Goal: Use online tool/utility: Utilize a website feature to perform a specific function

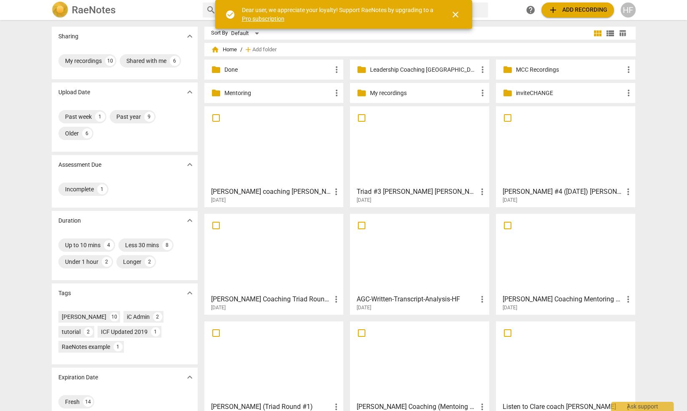
click at [385, 69] on p "Leadership Coaching [GEOGRAPHIC_DATA]" at bounding box center [424, 70] width 108 height 9
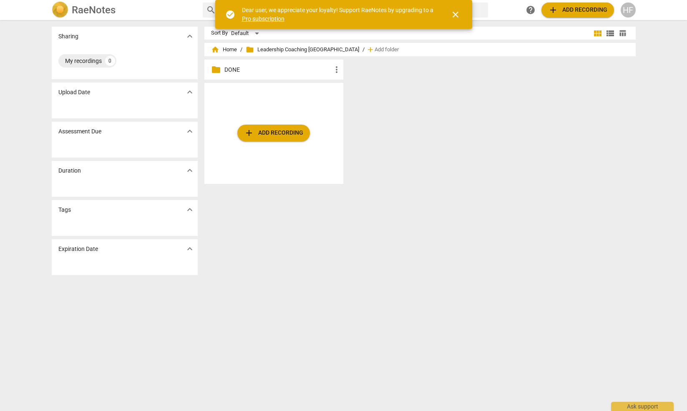
click at [265, 133] on span "add Add recording" at bounding box center [273, 133] width 59 height 10
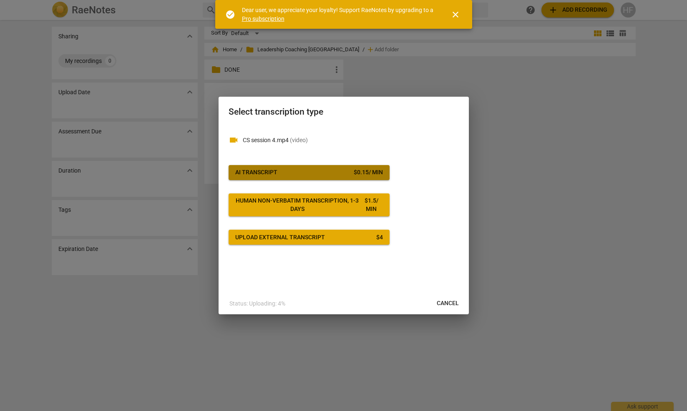
click at [371, 170] on div "$ 0.15 / min" at bounding box center [368, 173] width 29 height 8
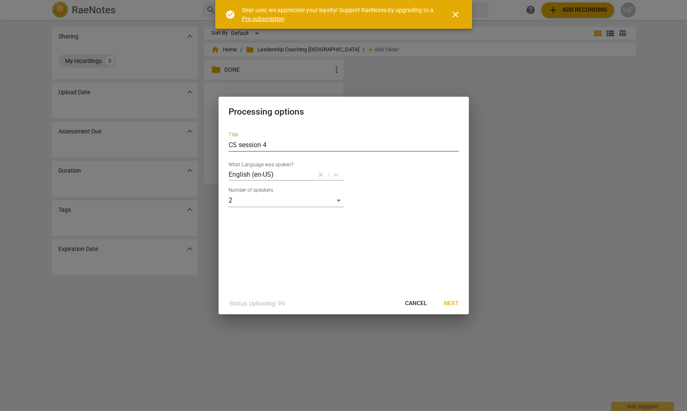
drag, startPoint x: 251, startPoint y: 146, endPoint x: 202, endPoint y: 144, distance: 49.3
click at [202, 144] on div "Processing options Title CS session 4 What Language was spoken? English (en-US)…" at bounding box center [343, 205] width 687 height 411
type input "[PERSON_NAME] Session 4"
click at [437, 304] on div "Status: Uploading: 24% Cancel Next" at bounding box center [343, 303] width 247 height 15
click at [449, 303] on span "Next" at bounding box center [451, 304] width 15 height 8
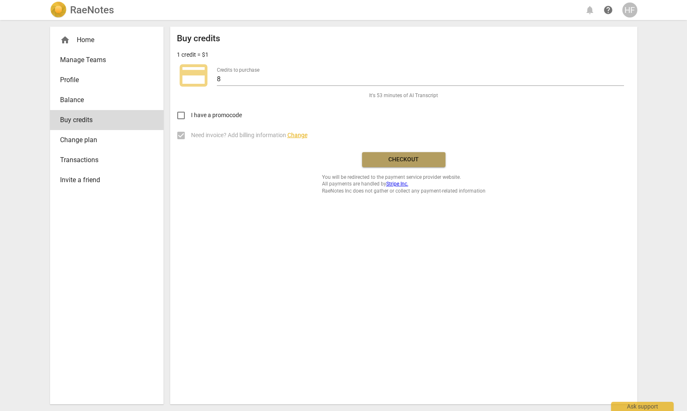
click at [396, 152] on button "Checkout" at bounding box center [403, 159] width 83 height 15
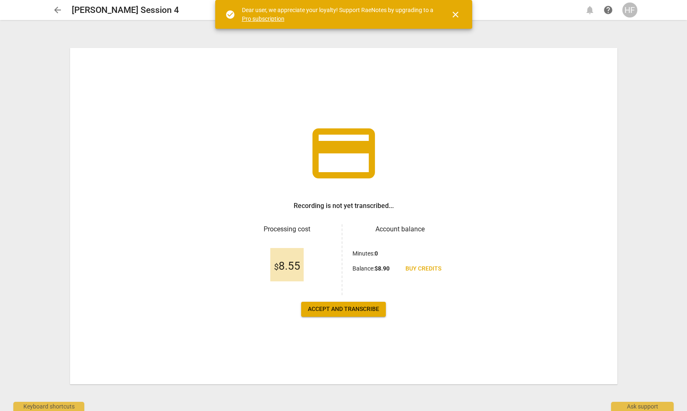
click at [345, 310] on span "Accept and transcribe" at bounding box center [343, 309] width 71 height 8
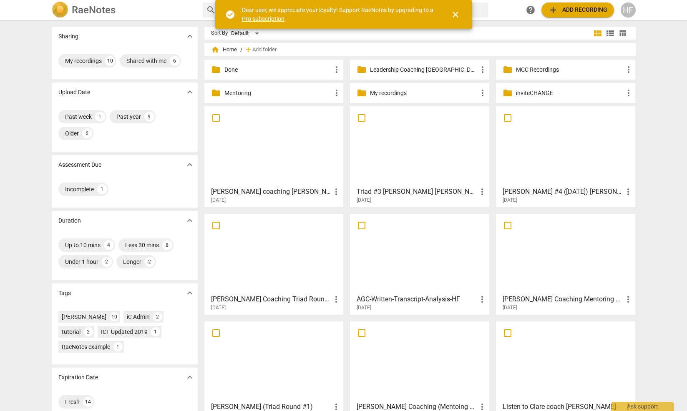
click at [409, 68] on p "Leadership Coaching [GEOGRAPHIC_DATA]" at bounding box center [424, 70] width 108 height 9
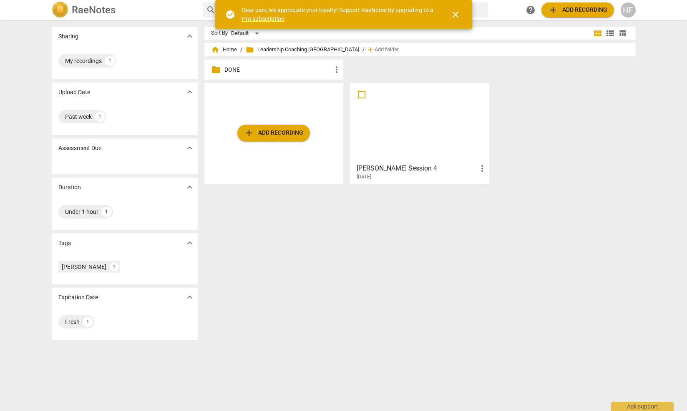
click at [402, 174] on div "[DATE]" at bounding box center [422, 177] width 131 height 7
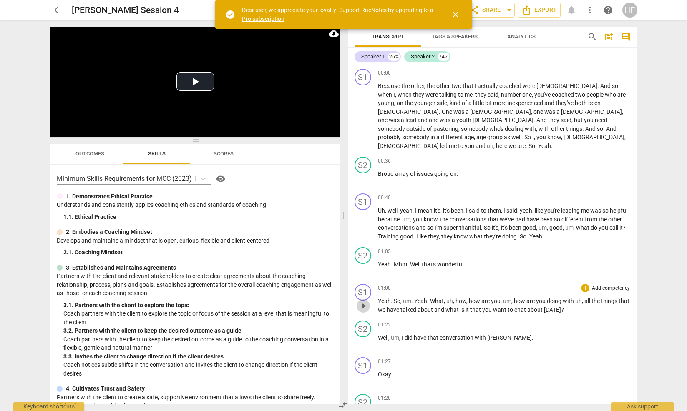
click at [363, 301] on span "play_arrow" at bounding box center [363, 306] width 10 height 10
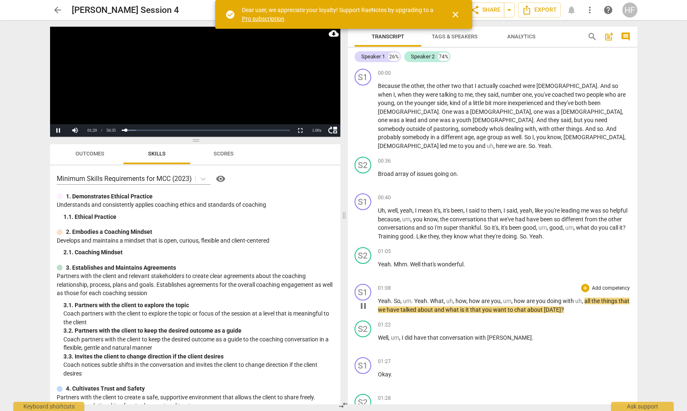
click at [366, 301] on span "pause" at bounding box center [363, 306] width 10 height 10
click at [583, 284] on div "+" at bounding box center [585, 288] width 8 height 8
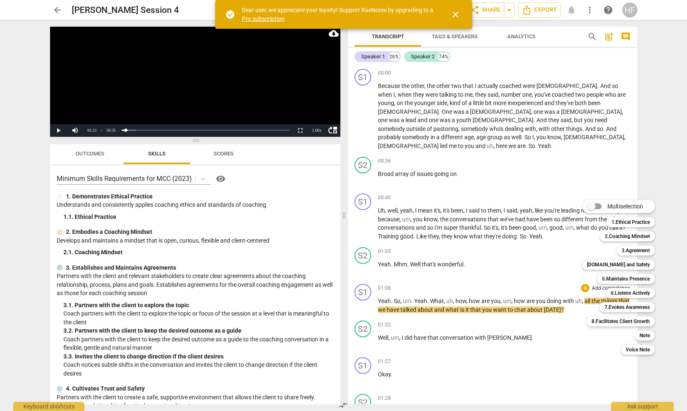
click at [204, 177] on div at bounding box center [343, 205] width 687 height 411
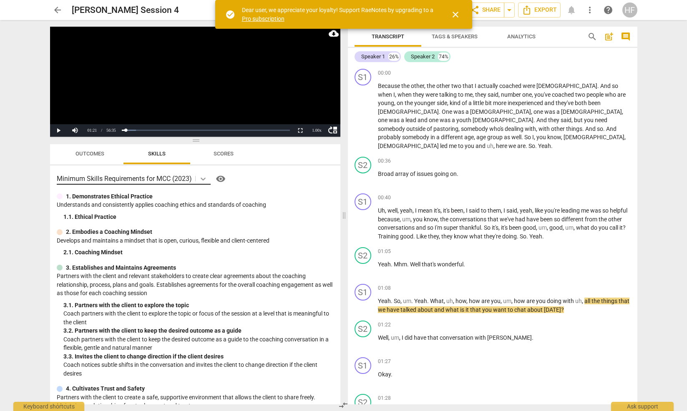
click at [204, 179] on icon at bounding box center [203, 179] width 8 height 8
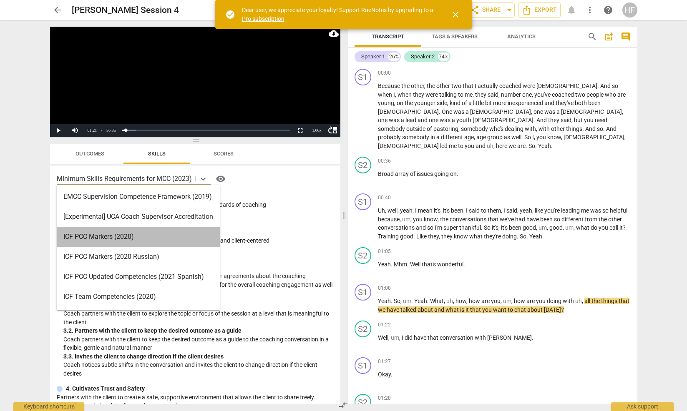
click at [184, 231] on div "ICF PCC Markers (2020)" at bounding box center [138, 237] width 163 height 20
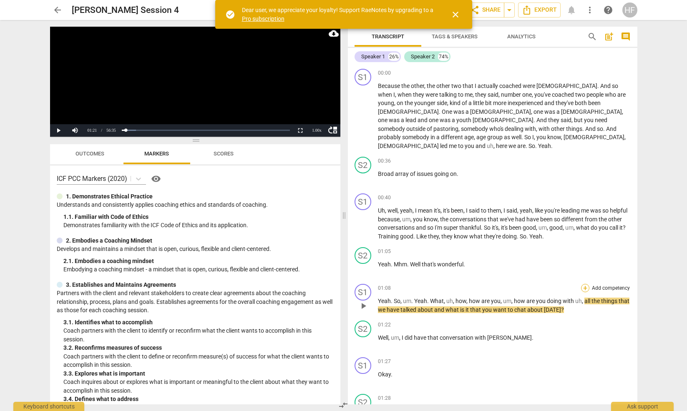
click at [584, 284] on div "+" at bounding box center [585, 288] width 8 height 8
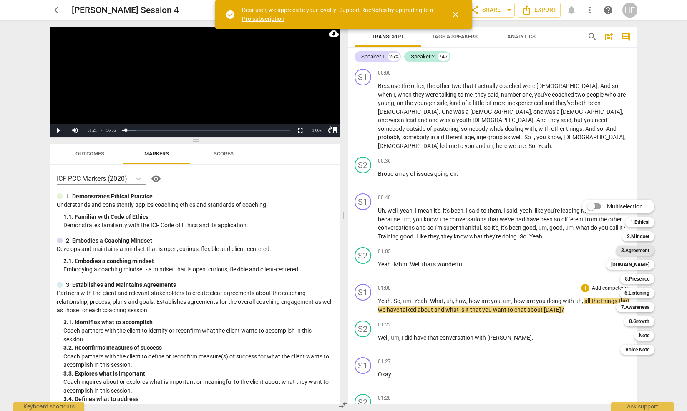
click at [644, 249] on b "3.Agreement" at bounding box center [635, 251] width 28 height 10
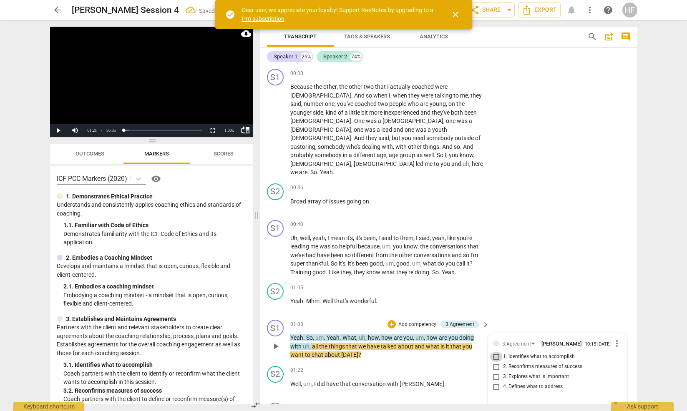
drag, startPoint x: 494, startPoint y: 340, endPoint x: 494, endPoint y: 345, distance: 5.8
click at [494, 352] on input "1. Identifies what to accomplish" at bounding box center [496, 357] width 13 height 10
checkbox input "true"
click at [507, 402] on textarea at bounding box center [551, 406] width 116 height 8
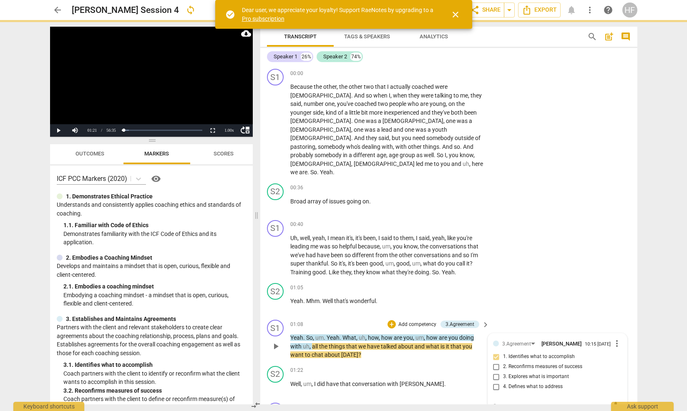
type textarea "A"
type textarea "As"
type textarea "Ask"
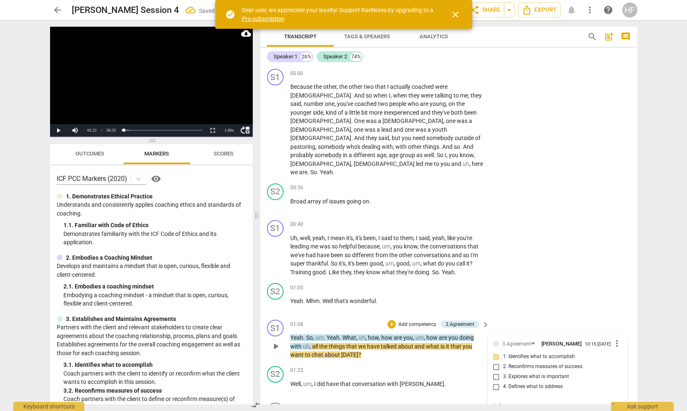
type textarea "Ask"
type textarea "Ask o"
type textarea "Ask on"
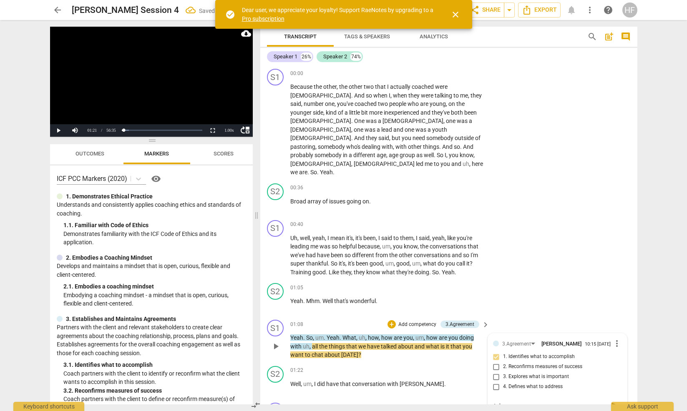
type textarea "Ask on"
type textarea "Ask one"
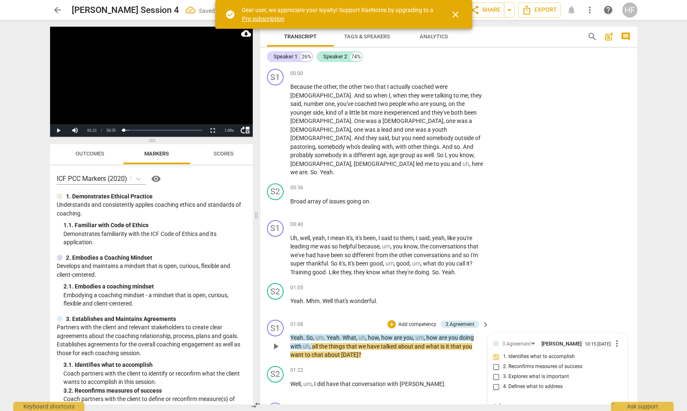
type textarea "Ask one q"
type textarea "Ask one qu"
type textarea "Ask one que"
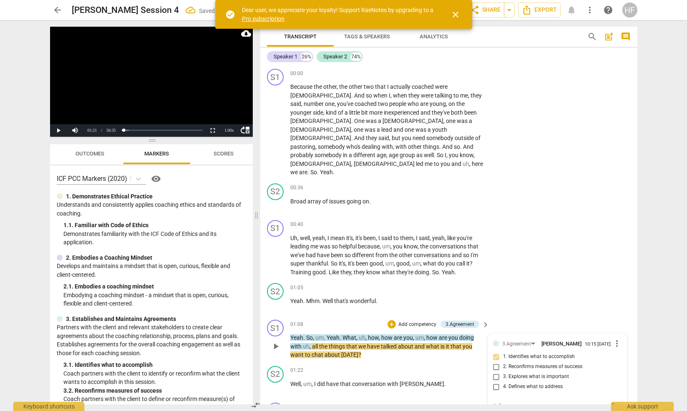
type textarea "Ask one que"
type textarea "Ask one ques"
type textarea "Ask one quest"
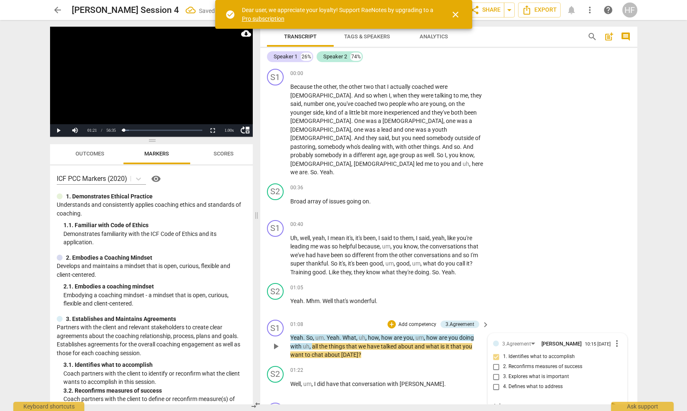
type textarea "Ask one questi"
type textarea "Ask one questio"
type textarea "Ask one question"
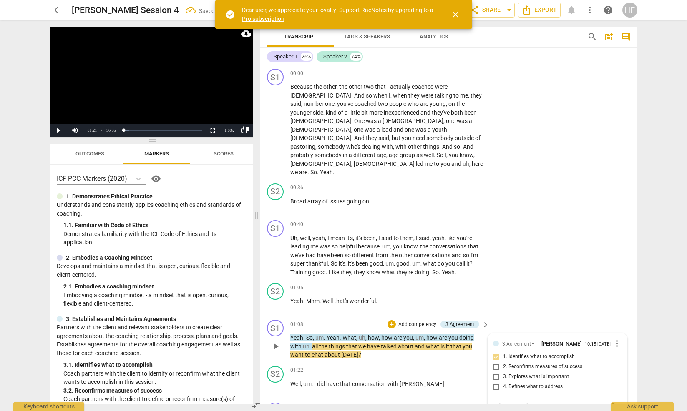
type textarea "Ask one question"
type textarea "Ask one question a"
type textarea "Ask one question at"
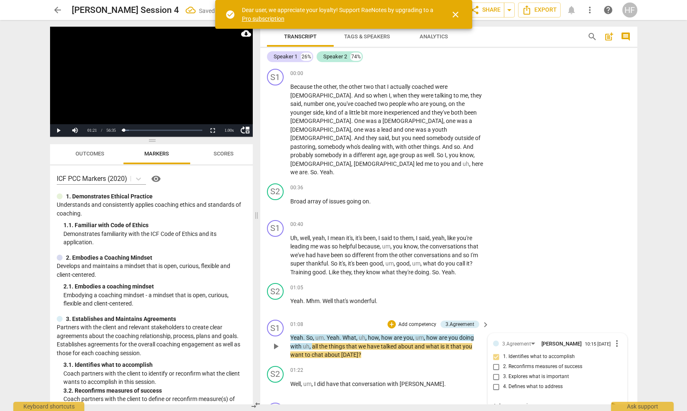
type textarea "Ask one question at"
type textarea "Ask one question at a"
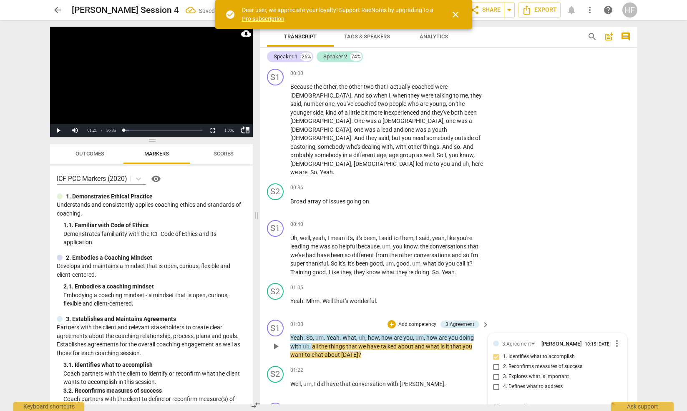
type textarea "Ask one question at a"
type textarea "Ask one question at a t"
type textarea "Ask one question at a ti"
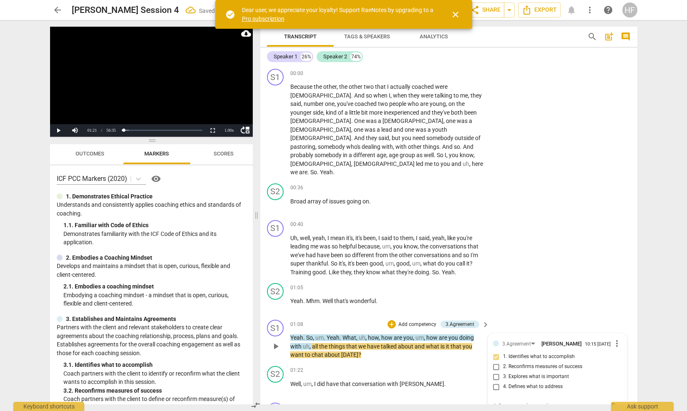
type textarea "Ask one question at a [PERSON_NAME]"
type textarea "Ask one question at a time"
type textarea "Ask one question at a time."
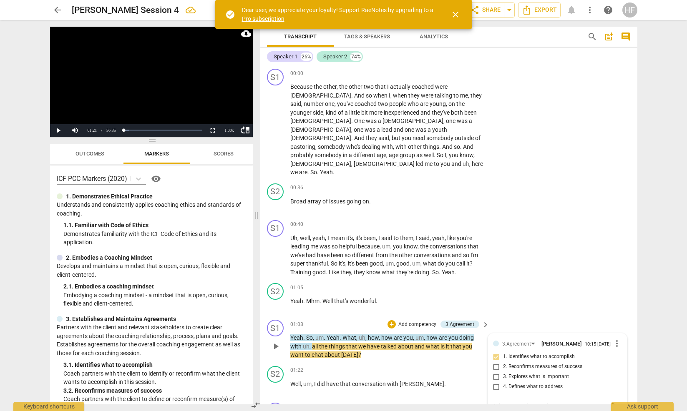
type textarea "Ask one question at a time."
click at [611, 402] on span "send" at bounding box center [615, 406] width 9 height 9
click at [360, 35] on span "Tags & Speakers" at bounding box center [367, 36] width 46 height 6
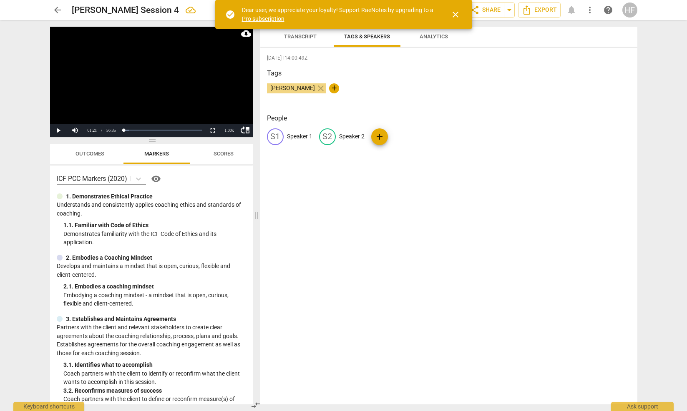
click at [300, 32] on span "Transcript" at bounding box center [300, 36] width 53 height 11
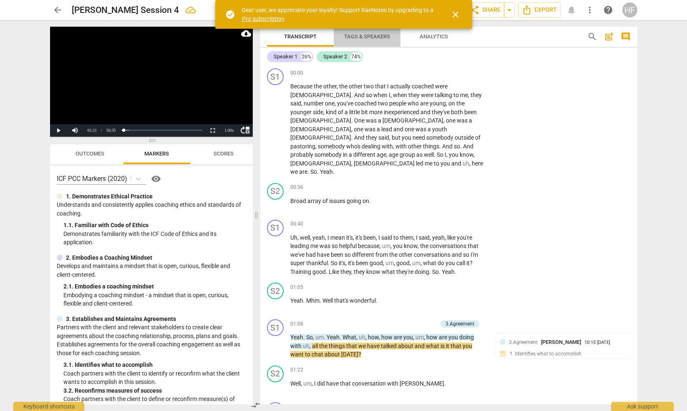
click at [364, 35] on span "Tags & Speakers" at bounding box center [367, 36] width 46 height 6
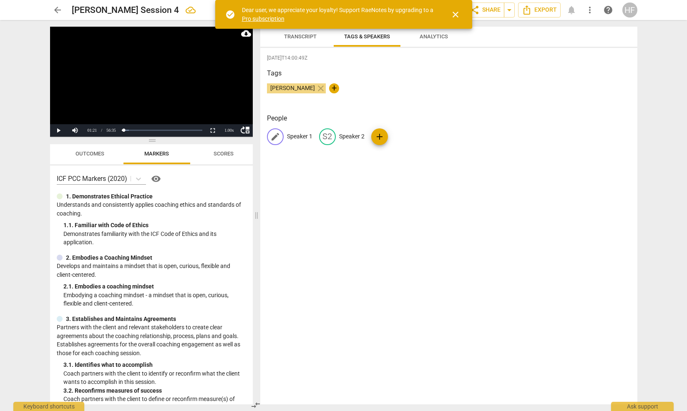
click at [296, 137] on p "Speaker 1" at bounding box center [299, 136] width 25 height 9
type input "[PERSON_NAME]"
click at [407, 138] on p "Speaker 2" at bounding box center [405, 136] width 25 height 9
type input "Client"
click at [298, 35] on span "Transcript" at bounding box center [300, 36] width 33 height 6
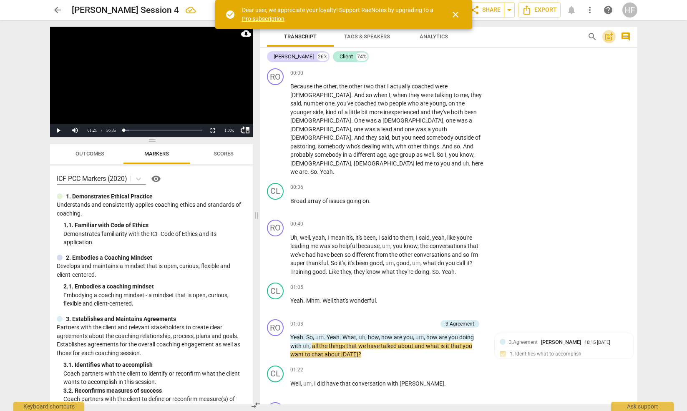
click at [607, 38] on span "post_add" at bounding box center [609, 37] width 10 height 10
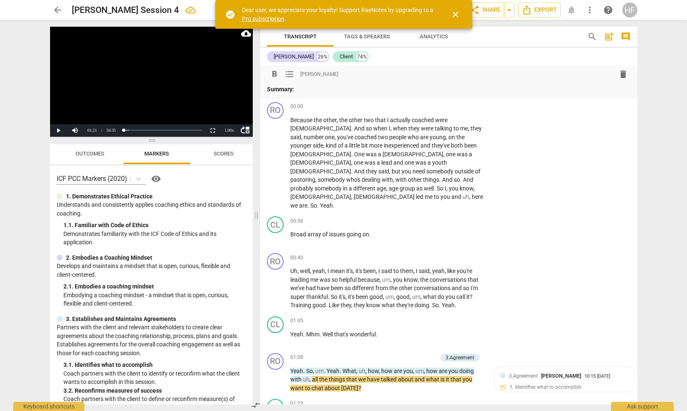
click at [454, 13] on span "close" at bounding box center [456, 15] width 10 height 10
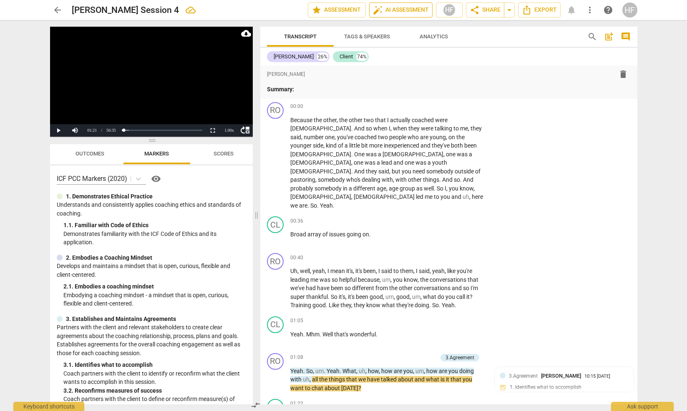
click at [396, 8] on span "auto_fix_high AI Assessment" at bounding box center [401, 10] width 56 height 10
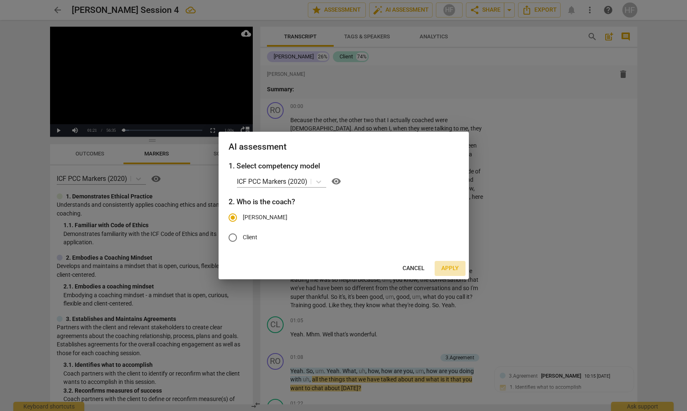
click at [455, 267] on span "Apply" at bounding box center [450, 269] width 18 height 8
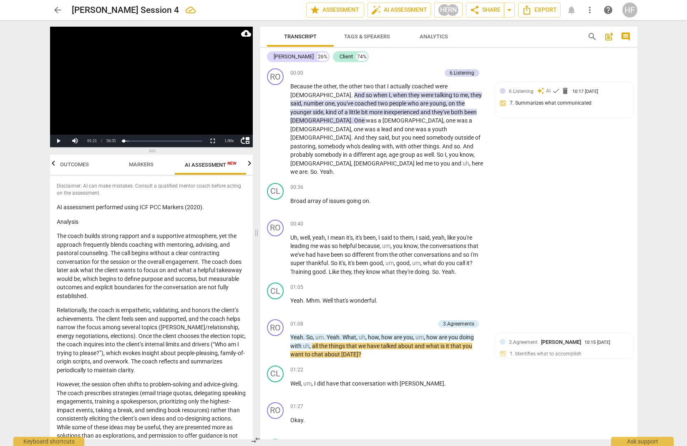
scroll to position [0, 0]
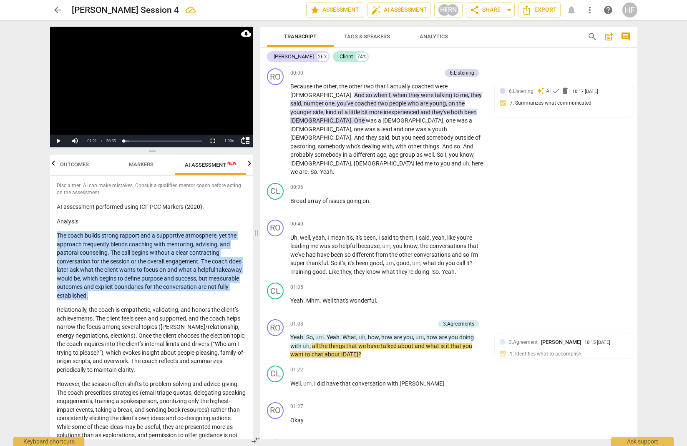
drag, startPoint x: 57, startPoint y: 234, endPoint x: 121, endPoint y: 297, distance: 90.6
click at [121, 297] on p "The coach builds strong rapport and a supportive atmosphere, yet the approach f…" at bounding box center [151, 266] width 189 height 68
copy p "The coach builds strong rapport and a supportive atmosphere, yet the approach f…"
click at [608, 33] on span "post_add" at bounding box center [609, 37] width 10 height 10
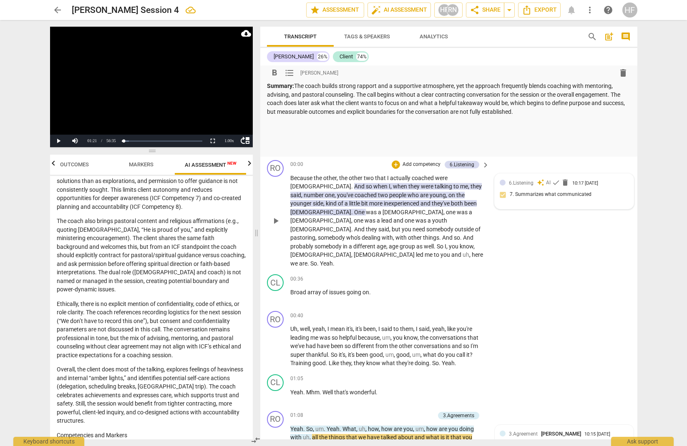
scroll to position [0, 0]
click at [556, 180] on span "check" at bounding box center [556, 183] width 8 height 8
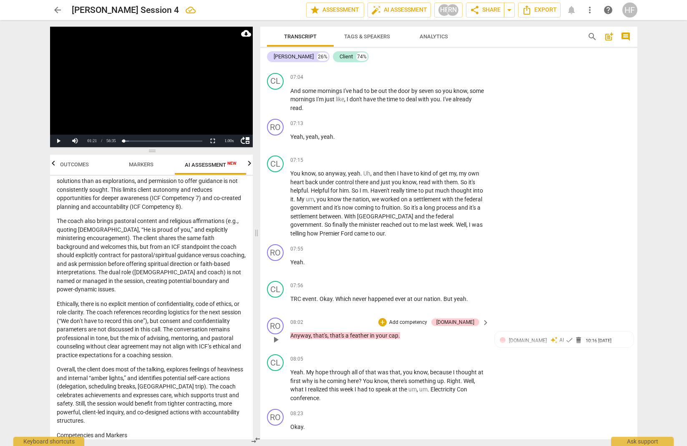
scroll to position [1608, 0]
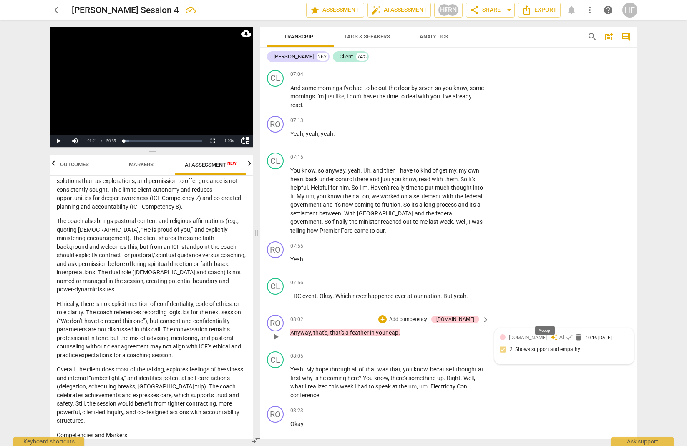
click at [565, 333] on span "check" at bounding box center [569, 337] width 8 height 8
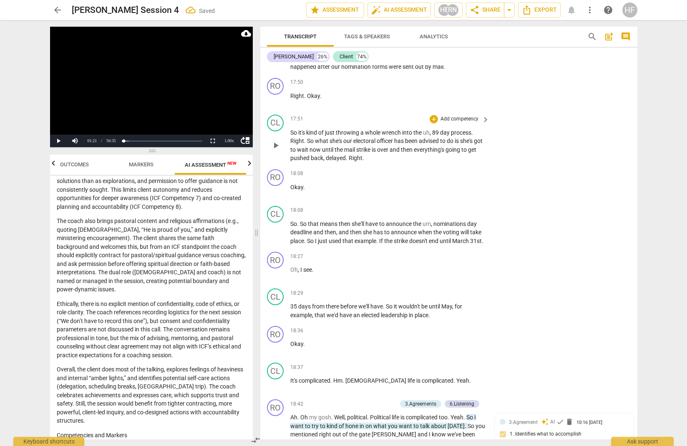
scroll to position [3432, 0]
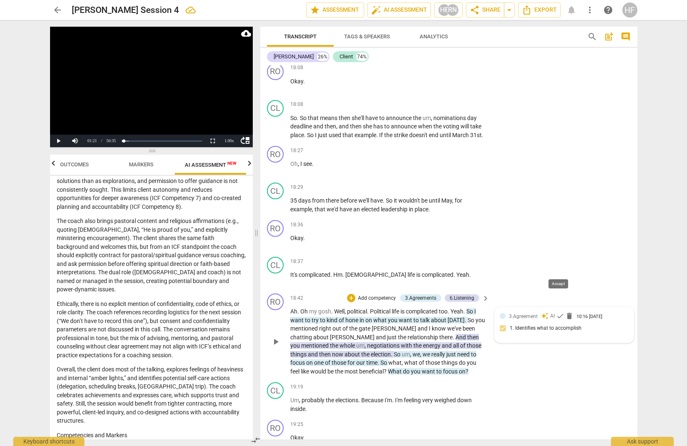
click at [560, 312] on span "check" at bounding box center [560, 316] width 8 height 8
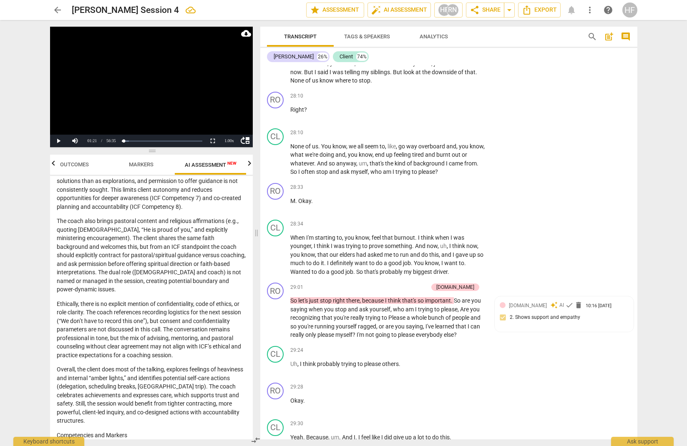
scroll to position [5459, 0]
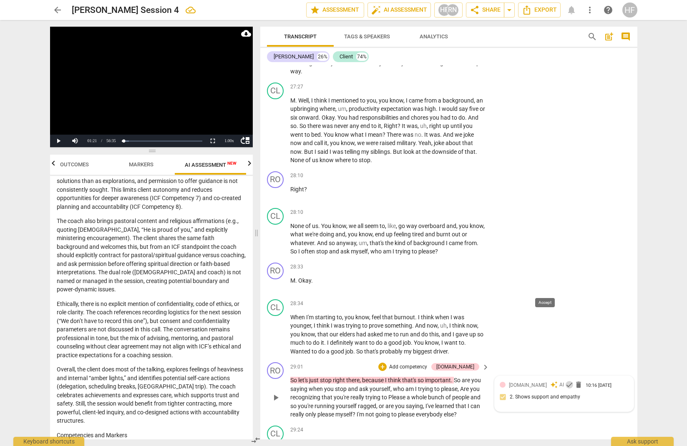
click at [565, 381] on span "check" at bounding box center [569, 385] width 8 height 8
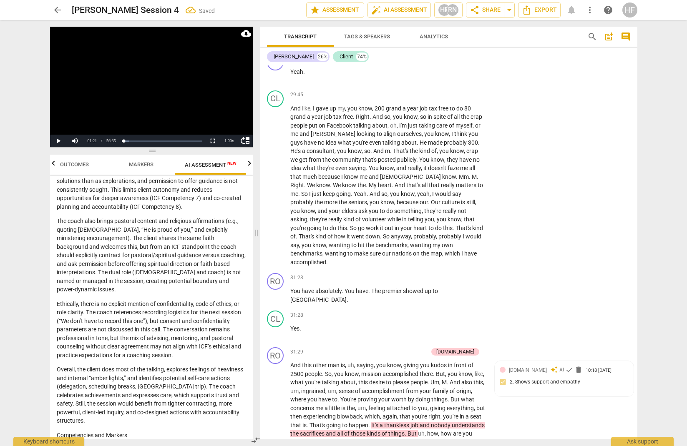
scroll to position [6140, 0]
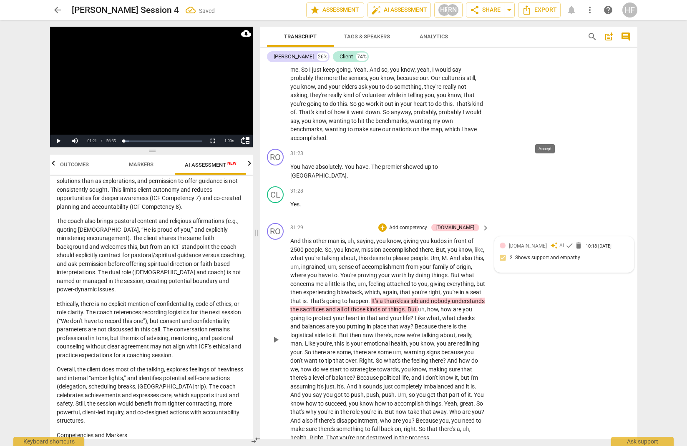
click at [565, 242] on span "check" at bounding box center [569, 246] width 8 height 8
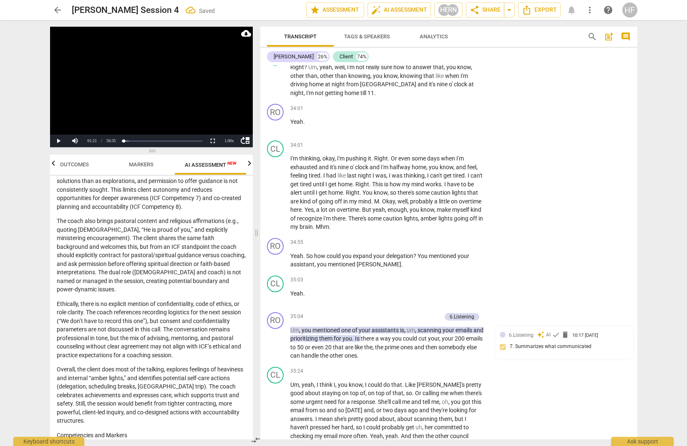
scroll to position [6552, 0]
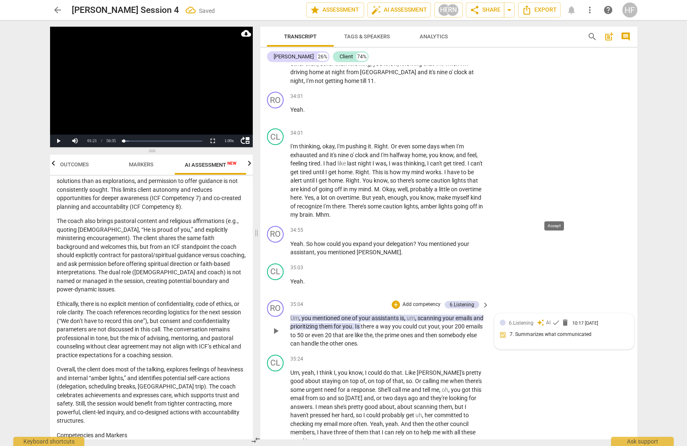
click at [555, 319] on span "check" at bounding box center [556, 323] width 8 height 8
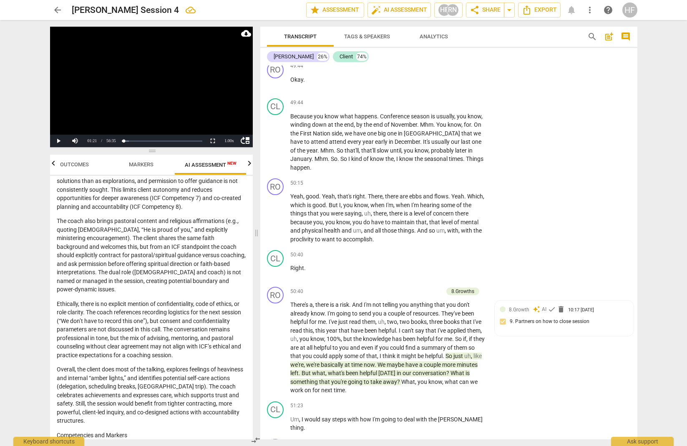
scroll to position [10146, 0]
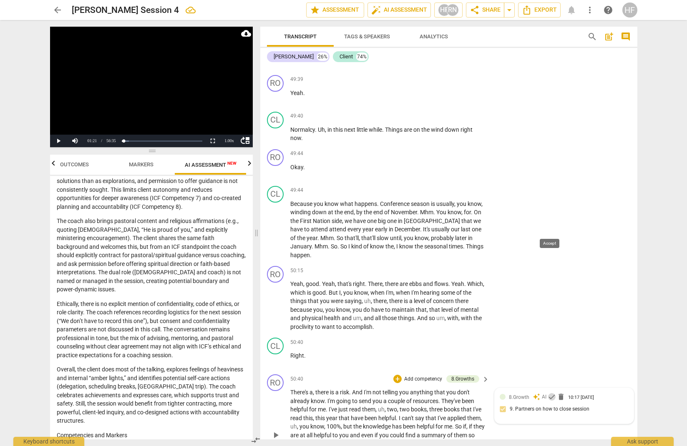
click at [549, 393] on span "check" at bounding box center [552, 397] width 8 height 8
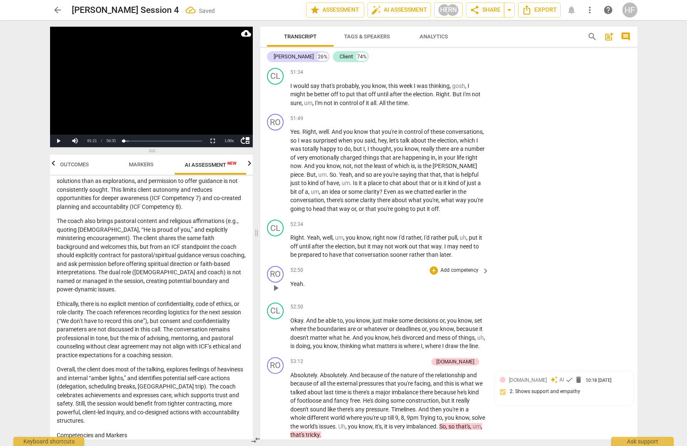
scroll to position [10806, 0]
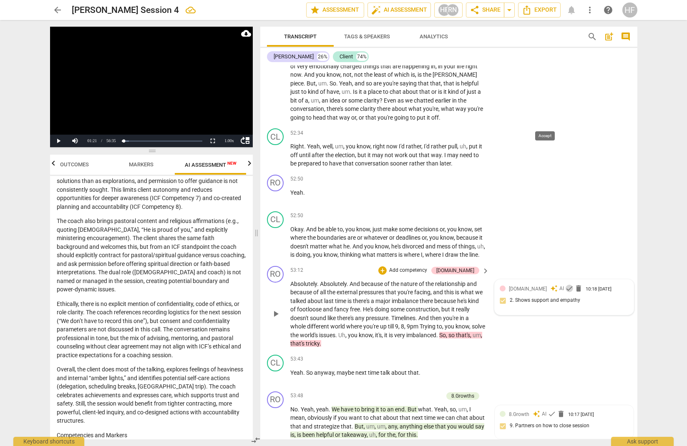
click at [565, 285] on span "check" at bounding box center [569, 289] width 8 height 8
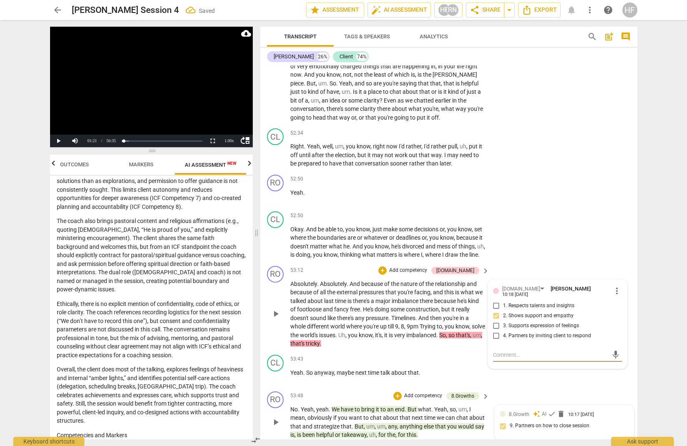
click at [550, 410] on span "check" at bounding box center [552, 414] width 8 height 8
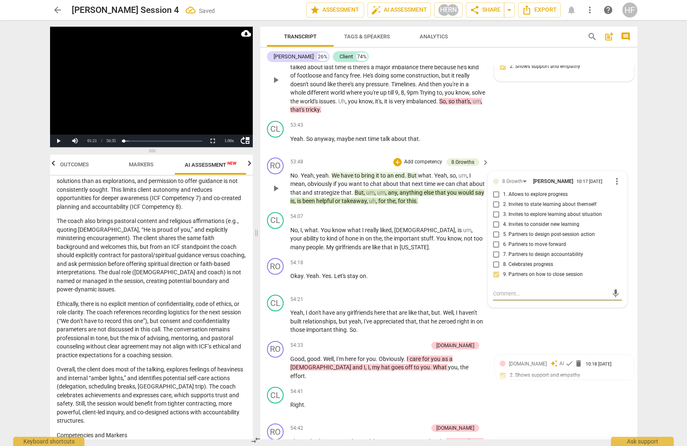
scroll to position [11066, 0]
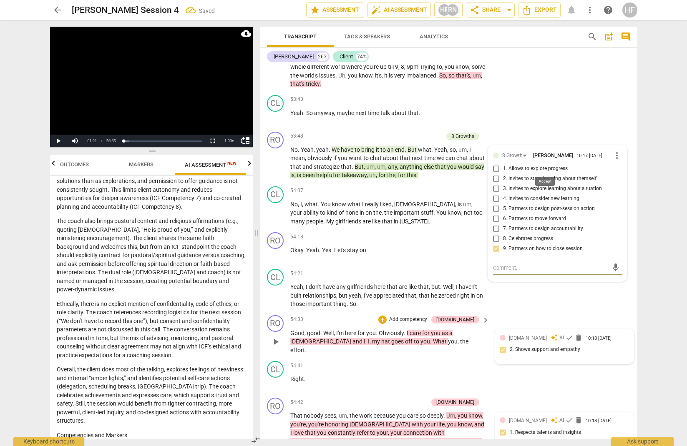
click at [565, 334] on span "check" at bounding box center [569, 338] width 8 height 8
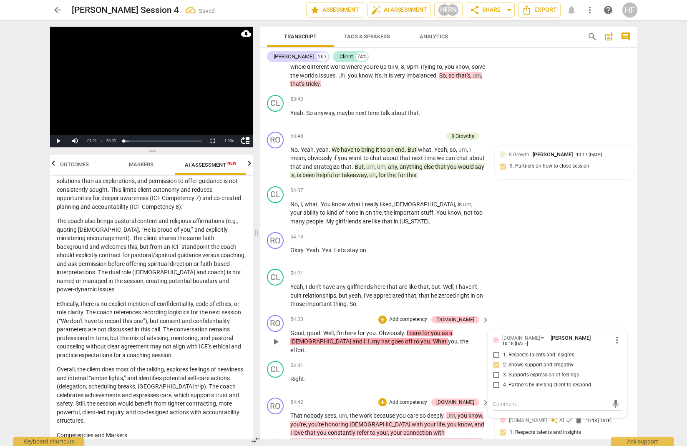
click at [553, 395] on div "RO play_arrow pause 54:42 + Add competency [DOMAIN_NAME] keyboard_arrow_right T…" at bounding box center [448, 435] width 377 height 81
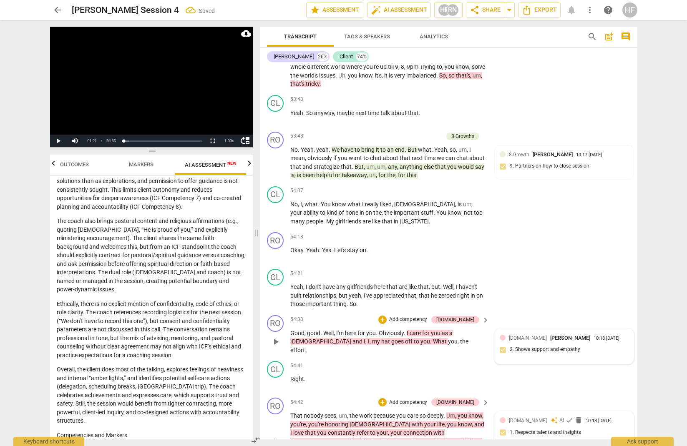
click at [550, 411] on div "auto_awesome AI check delete" at bounding box center [566, 421] width 32 height 8
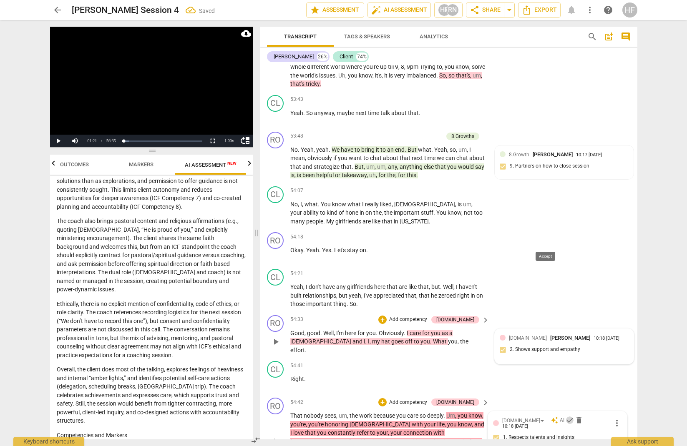
click at [566, 411] on span "check" at bounding box center [570, 420] width 8 height 8
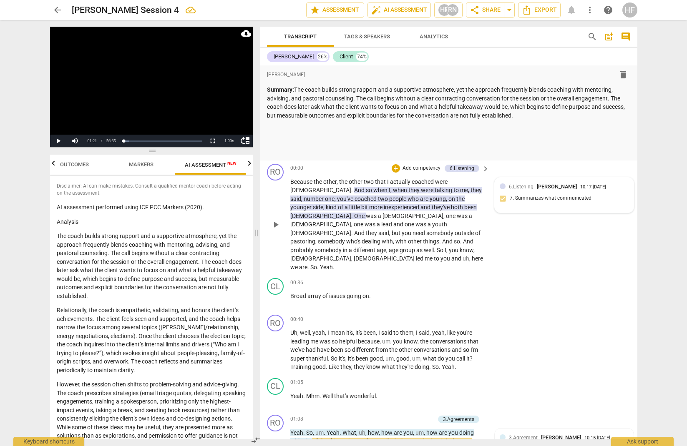
scroll to position [0, 0]
